Goal: Information Seeking & Learning: Learn about a topic

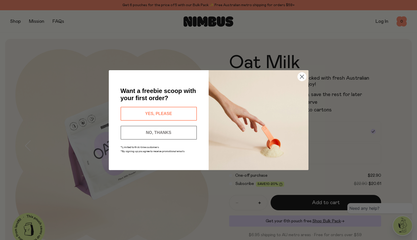
click at [160, 134] on button "NO, THANKS" at bounding box center [159, 133] width 76 height 14
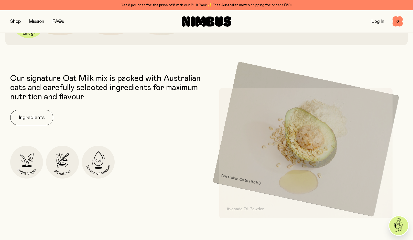
scroll to position [214, 0]
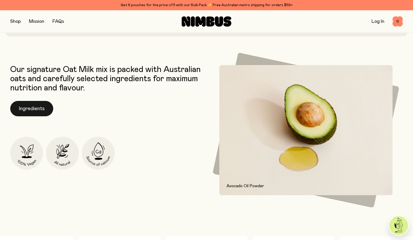
click at [32, 106] on button "Ingredients" at bounding box center [31, 108] width 43 height 15
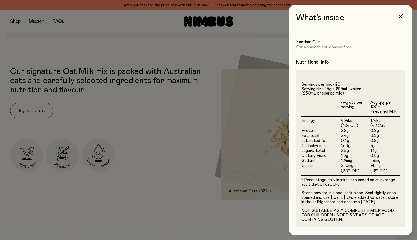
scroll to position [96, 0]
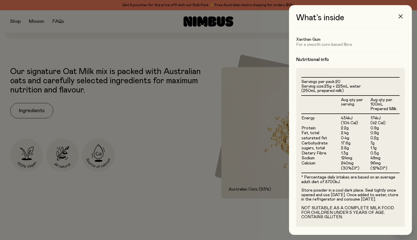
click at [402, 15] on icon "button" at bounding box center [401, 16] width 4 height 4
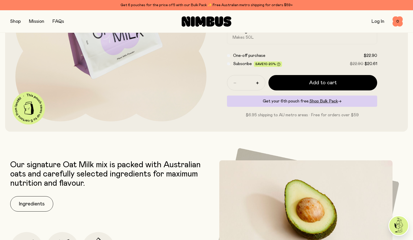
scroll to position [128, 0]
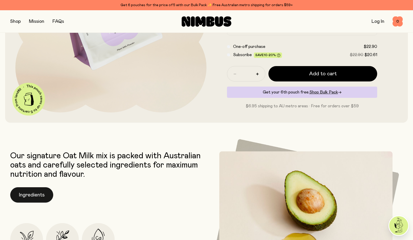
click at [40, 195] on button "Ingredients" at bounding box center [31, 194] width 43 height 15
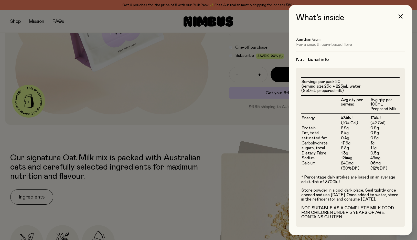
scroll to position [0, 0]
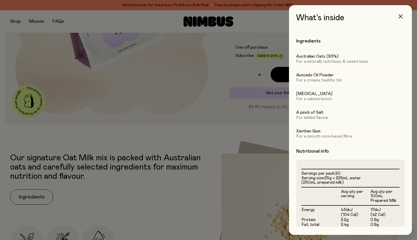
click at [402, 16] on icon "button" at bounding box center [401, 16] width 4 height 4
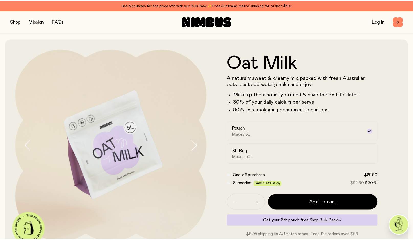
scroll to position [128, 0]
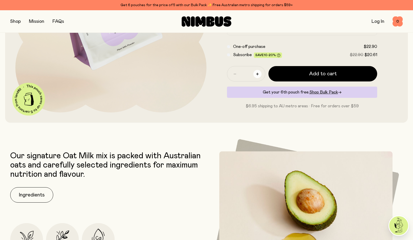
click at [260, 75] on button "button" at bounding box center [258, 74] width 8 height 8
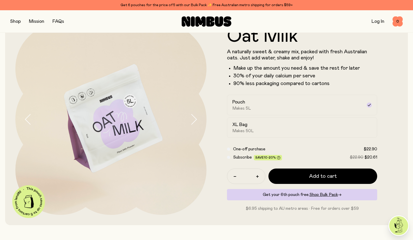
scroll to position [0, 0]
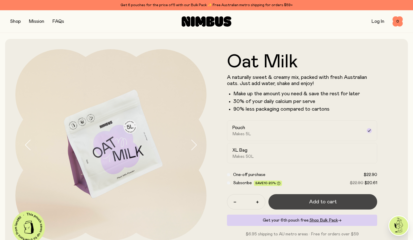
click at [318, 206] on button "Add to cart" at bounding box center [323, 201] width 109 height 15
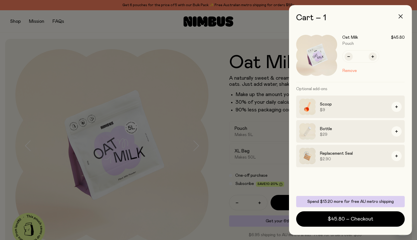
click at [401, 17] on icon "button" at bounding box center [401, 16] width 4 height 4
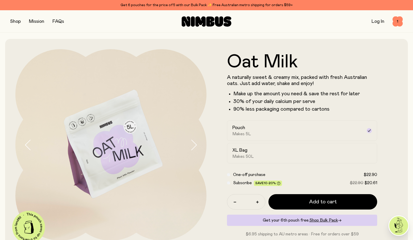
click at [11, 24] on button "button" at bounding box center [15, 21] width 10 height 7
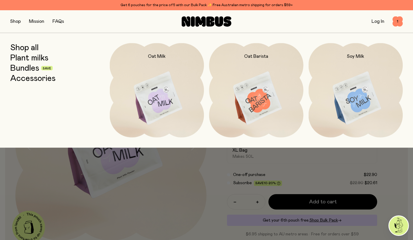
click at [251, 109] on img at bounding box center [256, 98] width 94 height 111
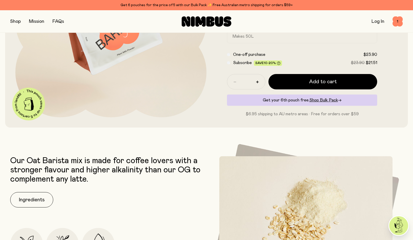
scroll to position [128, 0]
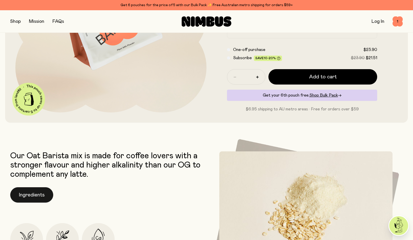
click at [37, 194] on button "Ingredients" at bounding box center [31, 194] width 43 height 15
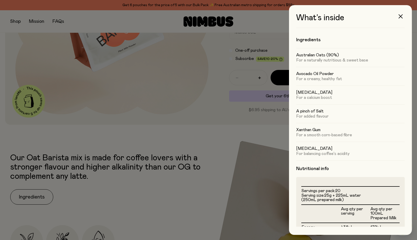
scroll to position [0, 0]
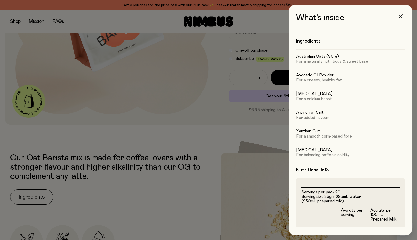
click at [402, 17] on icon "button" at bounding box center [401, 16] width 4 height 4
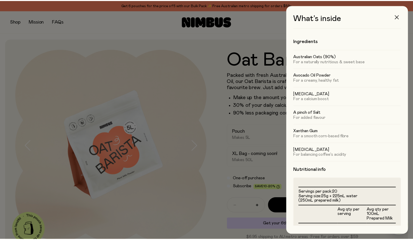
scroll to position [128, 0]
